Goal: Navigation & Orientation: Find specific page/section

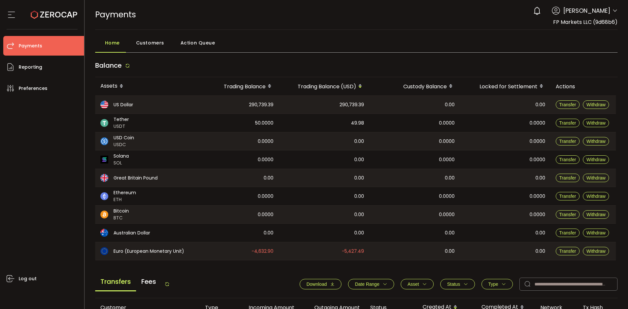
scroll to position [218, 0]
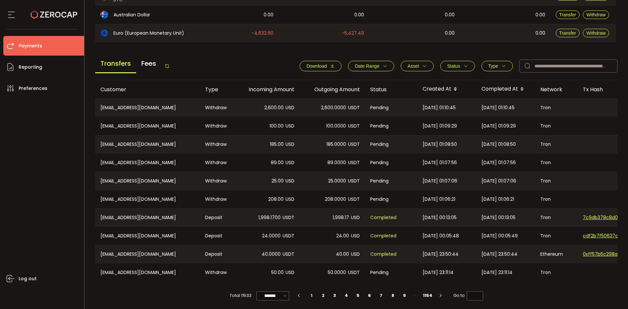
click at [169, 66] on icon at bounding box center [166, 65] width 5 height 5
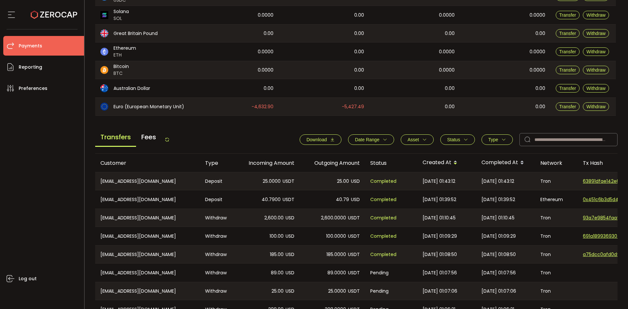
scroll to position [221, 0]
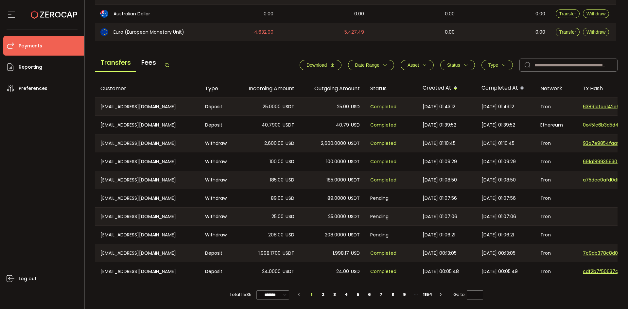
click at [166, 62] on icon at bounding box center [166, 64] width 5 height 5
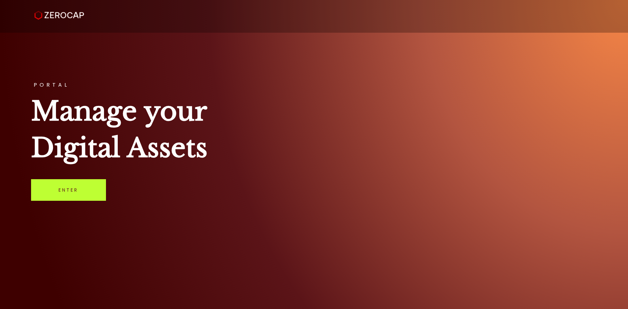
click at [84, 190] on link "Enter" at bounding box center [68, 190] width 75 height 22
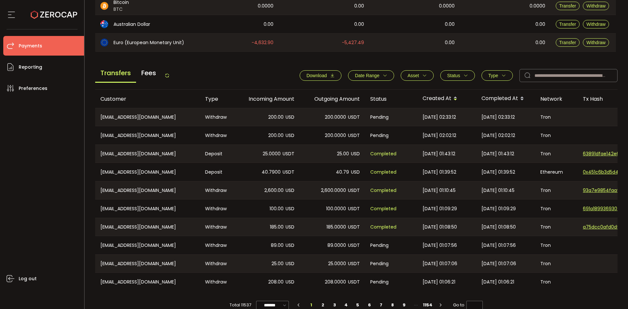
scroll to position [218, 0]
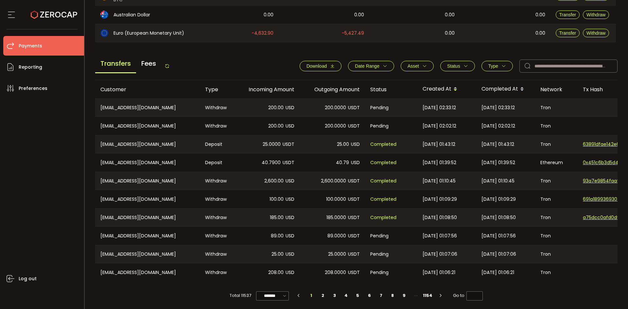
click at [149, 61] on span "Fees" at bounding box center [148, 64] width 25 height 18
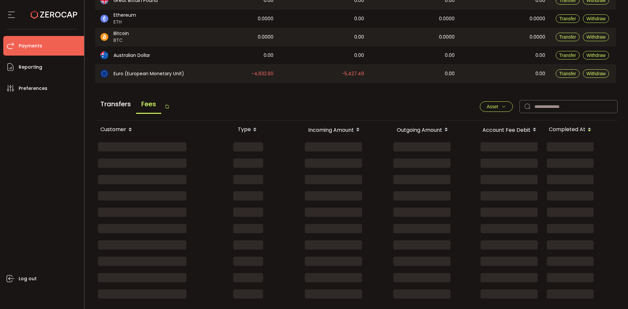
click at [115, 105] on span "Transfers" at bounding box center [115, 104] width 41 height 18
